Goal: Task Accomplishment & Management: Manage account settings

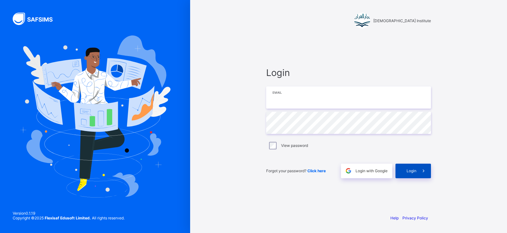
type input "**********"
click at [399, 172] on div "Login" at bounding box center [414, 171] width 36 height 15
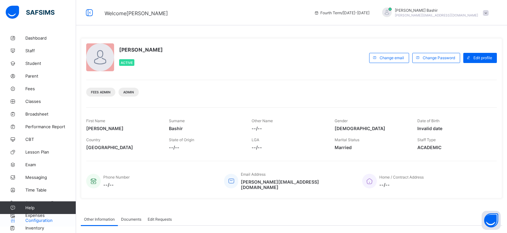
click at [41, 219] on span "Configuration" at bounding box center [50, 220] width 50 height 5
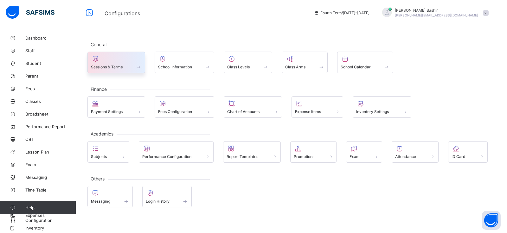
click at [109, 63] on span at bounding box center [116, 64] width 51 height 2
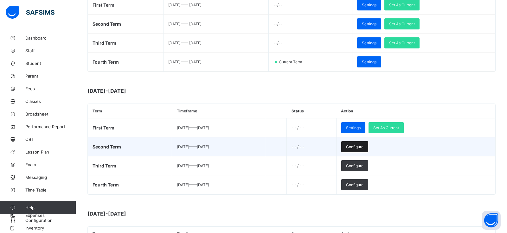
scroll to position [138, 0]
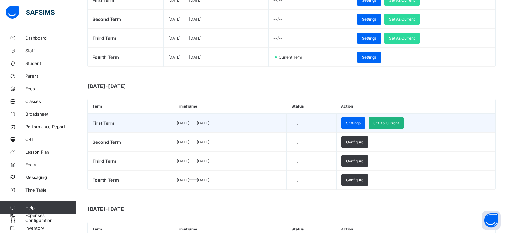
click at [402, 125] on div "Set As Current" at bounding box center [386, 123] width 35 height 11
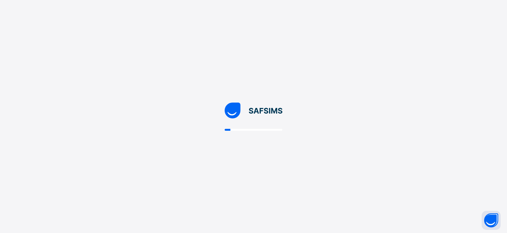
scroll to position [0, 0]
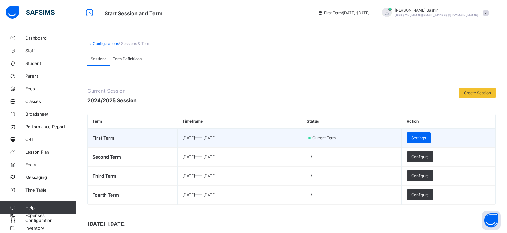
click at [117, 138] on td "First Term" at bounding box center [133, 138] width 90 height 19
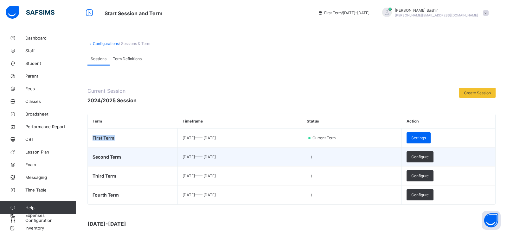
click at [111, 156] on span "Second Term" at bounding box center [107, 156] width 29 height 5
click at [429, 156] on span "Configure" at bounding box center [420, 157] width 17 height 5
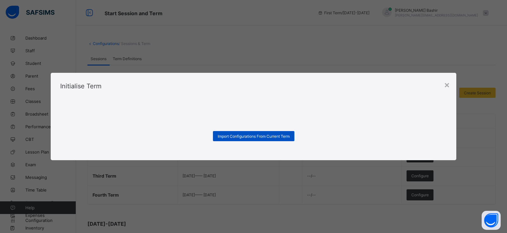
click at [277, 138] on span "Import Configurations From Current Term" at bounding box center [254, 136] width 72 height 5
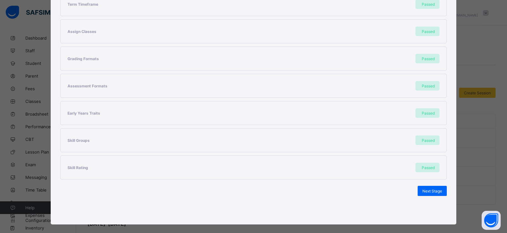
scroll to position [135, 0]
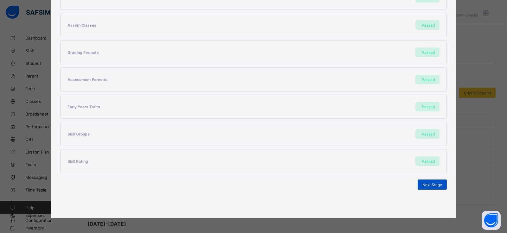
click at [427, 187] on div "Next Stage" at bounding box center [432, 185] width 29 height 10
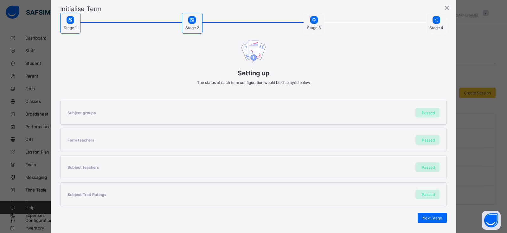
scroll to position [54, 0]
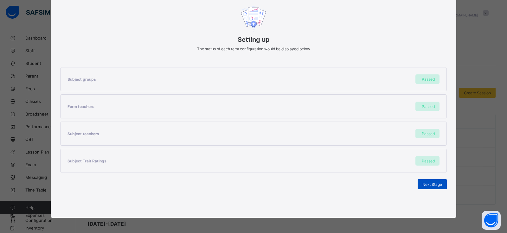
click at [432, 185] on span "Next Stage" at bounding box center [433, 184] width 20 height 5
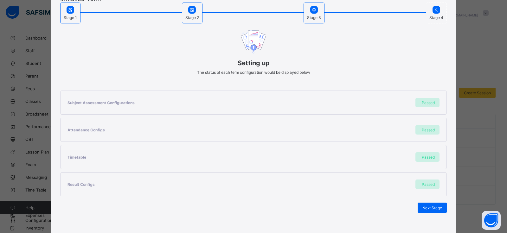
scroll to position [28, 0]
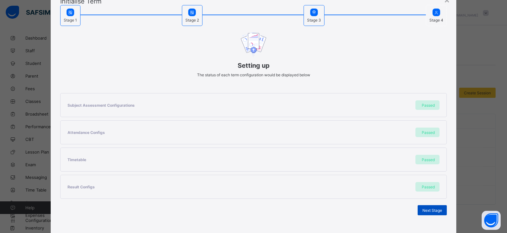
click at [434, 211] on span "Next Stage" at bounding box center [433, 210] width 20 height 5
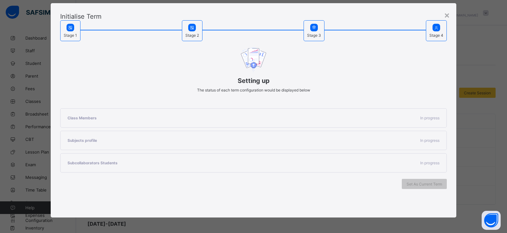
scroll to position [27, 0]
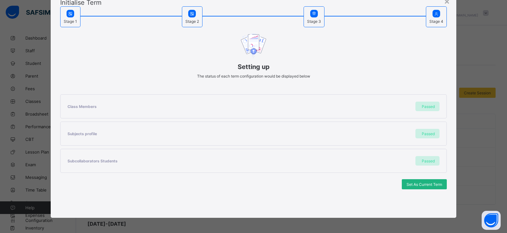
click at [415, 185] on span "Set As Current Term" at bounding box center [425, 184] width 36 height 5
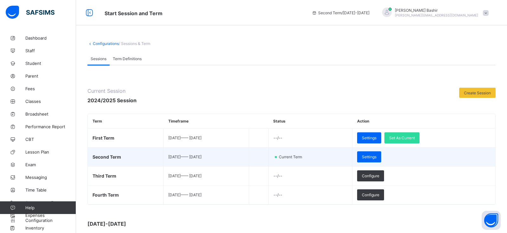
click at [414, 158] on td "Settings" at bounding box center [424, 157] width 143 height 19
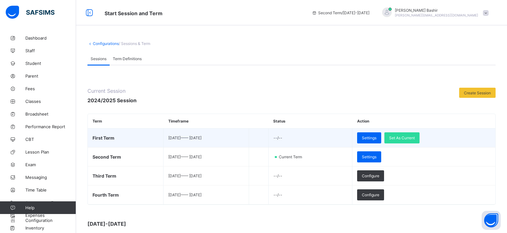
click at [106, 137] on span "First Term" at bounding box center [104, 137] width 22 height 5
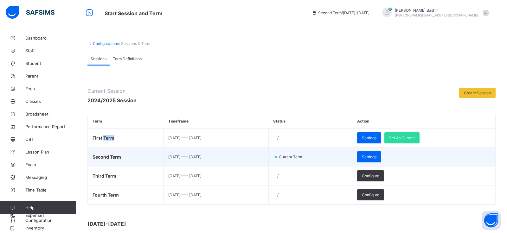
click at [107, 158] on span "Second Term" at bounding box center [107, 156] width 29 height 5
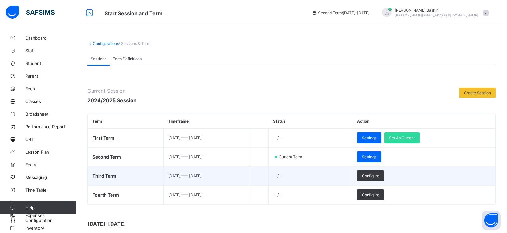
click at [116, 175] on td "Third Term" at bounding box center [126, 176] width 76 height 19
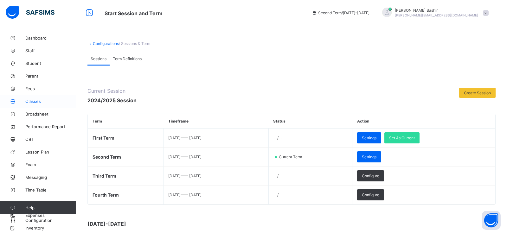
click at [35, 104] on link "Classes" at bounding box center [38, 101] width 76 height 13
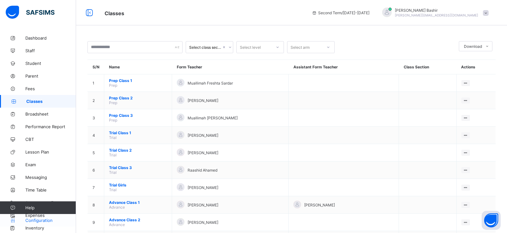
click at [35, 222] on span "Configuration" at bounding box center [50, 220] width 50 height 5
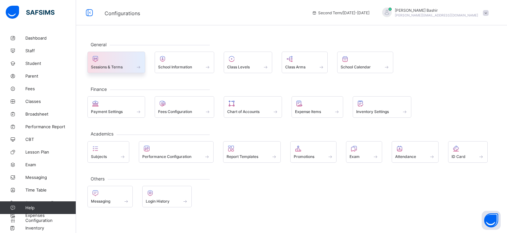
click at [121, 63] on span at bounding box center [116, 64] width 51 height 2
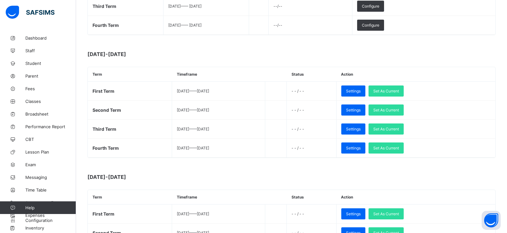
scroll to position [176, 0]
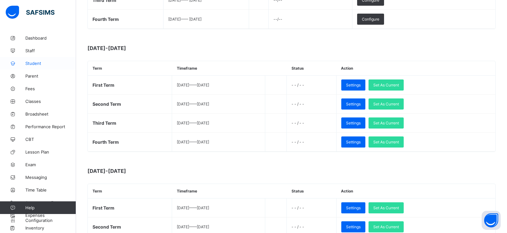
click at [31, 62] on span "Student" at bounding box center [50, 63] width 51 height 5
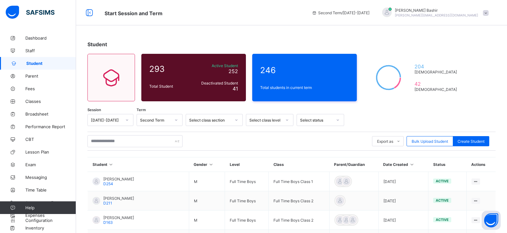
click at [162, 119] on div "Second Term" at bounding box center [155, 120] width 31 height 5
click at [155, 144] on div "Third Term" at bounding box center [159, 144] width 45 height 10
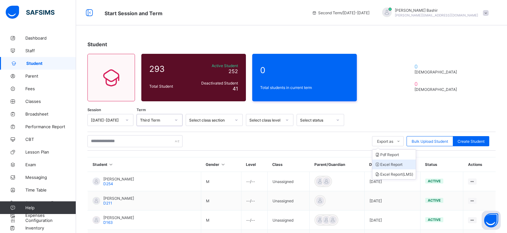
click at [387, 166] on li "Excel Report" at bounding box center [394, 165] width 43 height 10
click at [385, 142] on span "Export as" at bounding box center [385, 141] width 16 height 5
click at [386, 157] on li "Pdf Report" at bounding box center [394, 155] width 43 height 10
click at [168, 123] on div "Third Term" at bounding box center [153, 120] width 33 height 9
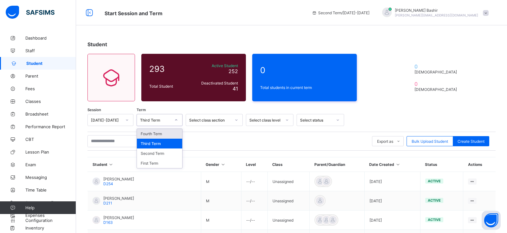
click at [98, 120] on div "[DATE]-[DATE]" at bounding box center [106, 120] width 31 height 5
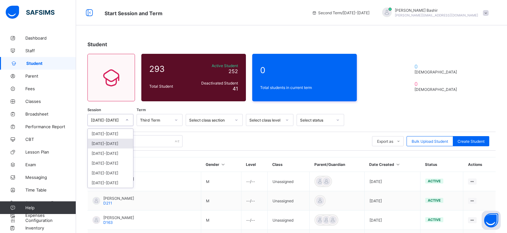
click at [103, 145] on div "[DATE]-[DATE]" at bounding box center [110, 144] width 45 height 10
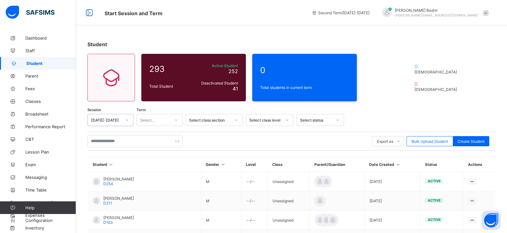
click at [154, 117] on div "Select..." at bounding box center [147, 120] width 14 height 12
click at [154, 163] on div "Fourth Term" at bounding box center [159, 164] width 45 height 10
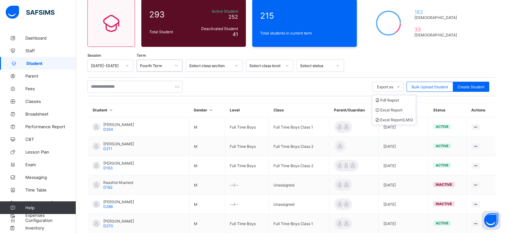
scroll to position [43, 0]
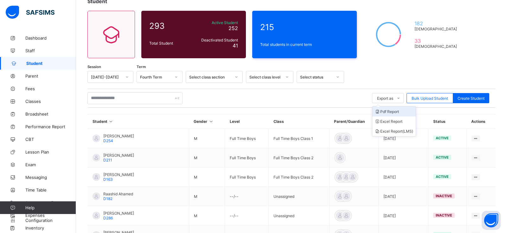
click at [381, 111] on li "Pdf Report" at bounding box center [394, 112] width 43 height 10
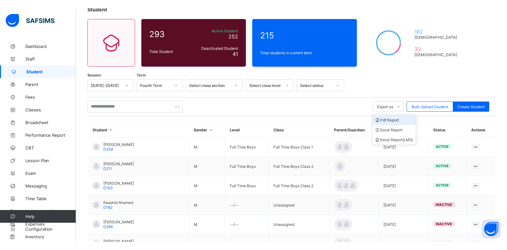
scroll to position [43, 0]
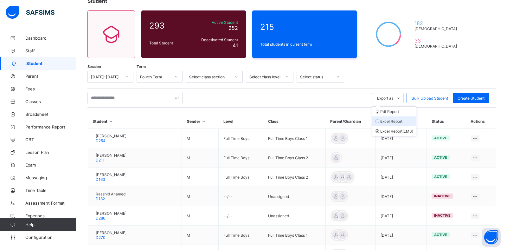
click at [379, 122] on li "Excel Report" at bounding box center [394, 121] width 43 height 10
click at [32, 99] on span "Classes" at bounding box center [50, 101] width 51 height 5
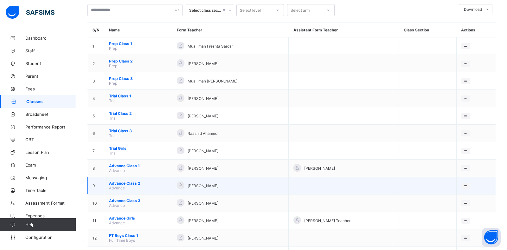
scroll to position [56, 0]
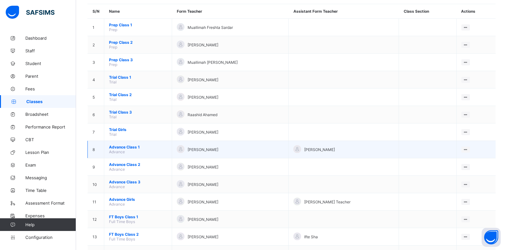
click at [126, 146] on span "Advance Class 1" at bounding box center [138, 147] width 58 height 5
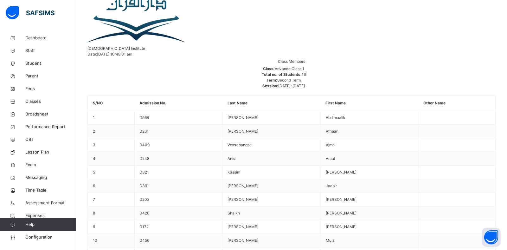
scroll to position [122, 0]
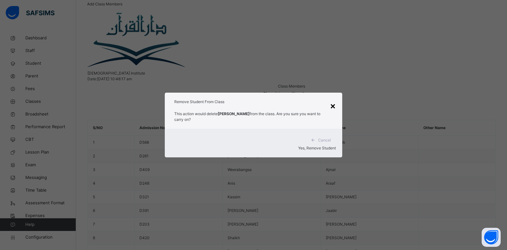
click at [333, 108] on div "×" at bounding box center [333, 105] width 6 height 13
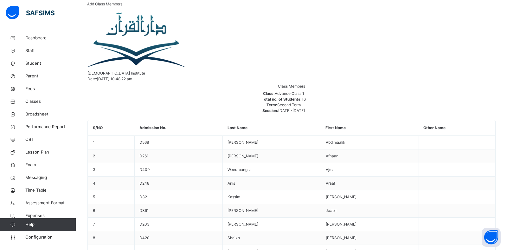
click at [122, 6] on span "Add Class Members" at bounding box center [104, 4] width 35 height 5
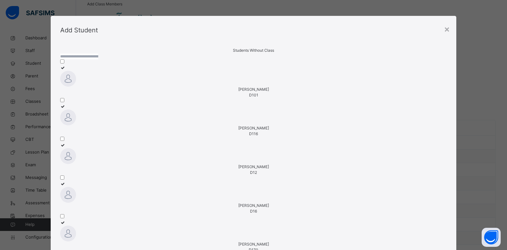
click at [98, 59] on input "text" at bounding box center [79, 57] width 38 height 6
type input "****"
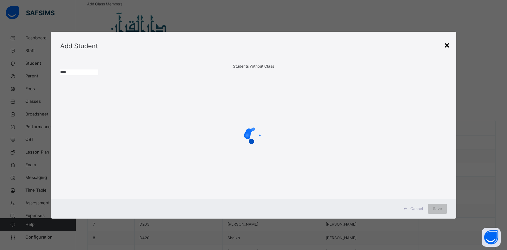
click at [445, 38] on div "×" at bounding box center [447, 44] width 6 height 13
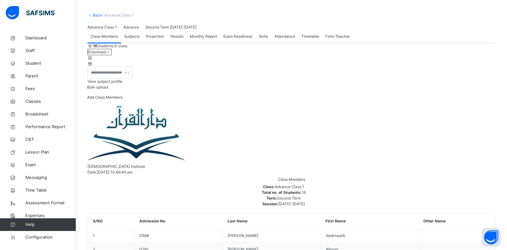
scroll to position [0, 0]
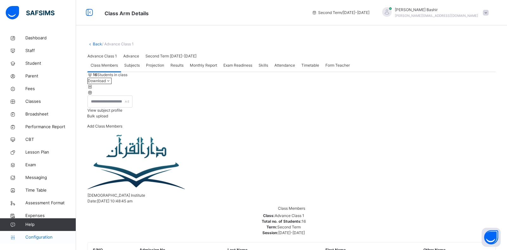
click at [33, 239] on span "Configuration" at bounding box center [50, 237] width 50 height 6
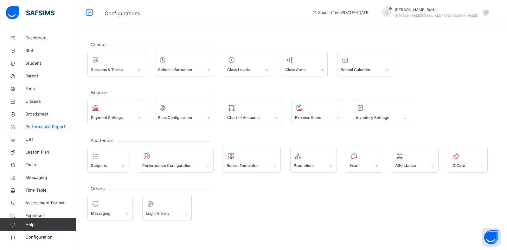
click at [52, 128] on span "Performance Report" at bounding box center [50, 127] width 51 height 6
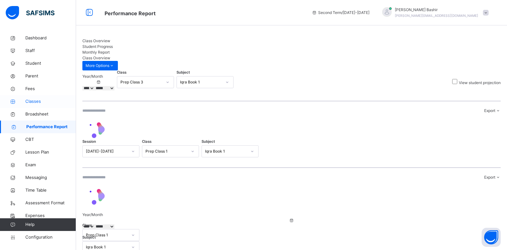
click at [34, 101] on span "Classes" at bounding box center [50, 101] width 51 height 6
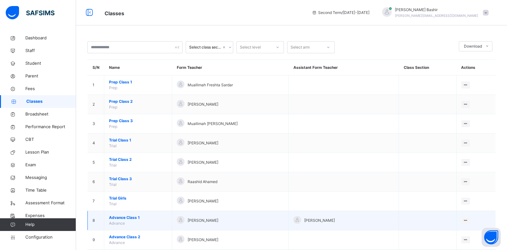
click at [125, 218] on span "Advance Class 1" at bounding box center [138, 218] width 58 height 6
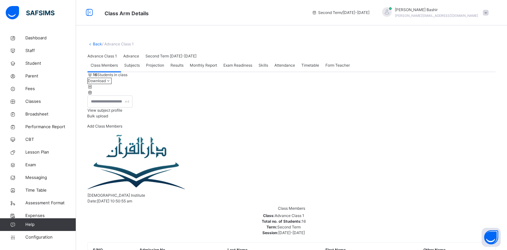
click at [133, 68] on span "Subjects" at bounding box center [132, 65] width 16 height 6
click at [109, 68] on span "Class Members" at bounding box center [104, 65] width 27 height 6
click at [122, 113] on span "View subject profile" at bounding box center [105, 110] width 35 height 5
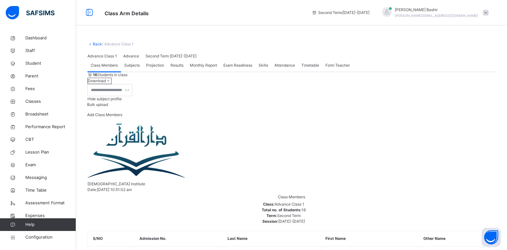
click at [131, 68] on span "Subjects" at bounding box center [132, 65] width 16 height 6
click at [152, 68] on span "Projection" at bounding box center [155, 65] width 18 height 6
click at [179, 68] on span "Results" at bounding box center [177, 65] width 13 height 6
click at [201, 68] on span "Monthly Report" at bounding box center [203, 65] width 27 height 6
click at [246, 72] on div "Exam Readiness" at bounding box center [237, 65] width 35 height 13
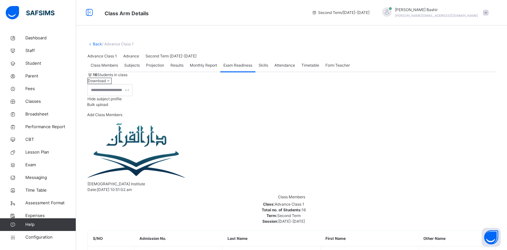
click at [271, 72] on div "Skills" at bounding box center [264, 65] width 16 height 13
click at [284, 68] on span "Attendance" at bounding box center [285, 65] width 21 height 6
click at [312, 68] on span "Timetable" at bounding box center [311, 65] width 18 height 6
click at [341, 68] on span "Form Teacher" at bounding box center [338, 65] width 24 height 6
click at [99, 68] on span "Class Members" at bounding box center [104, 65] width 27 height 6
